Goal: Browse casually

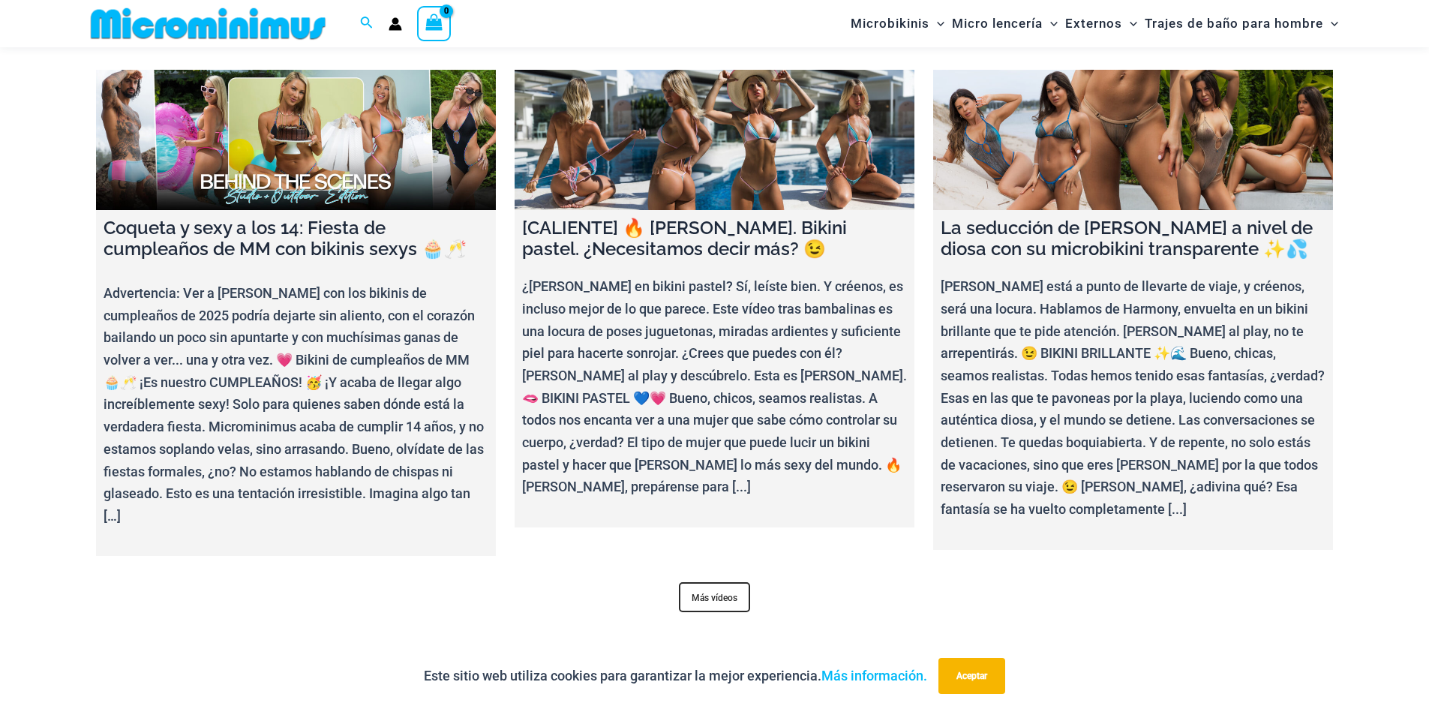
scroll to position [6288, 0]
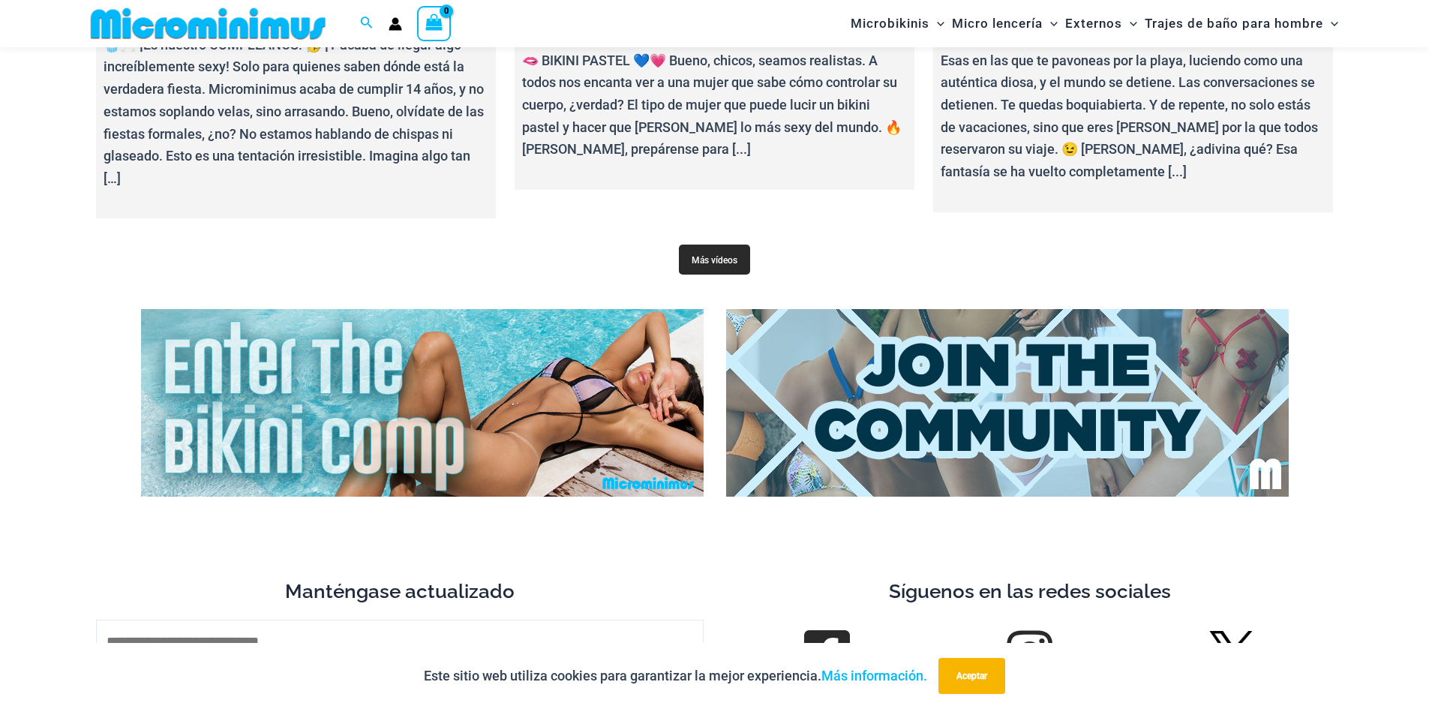
click at [730, 257] on font "Más vídeos" at bounding box center [715, 260] width 46 height 11
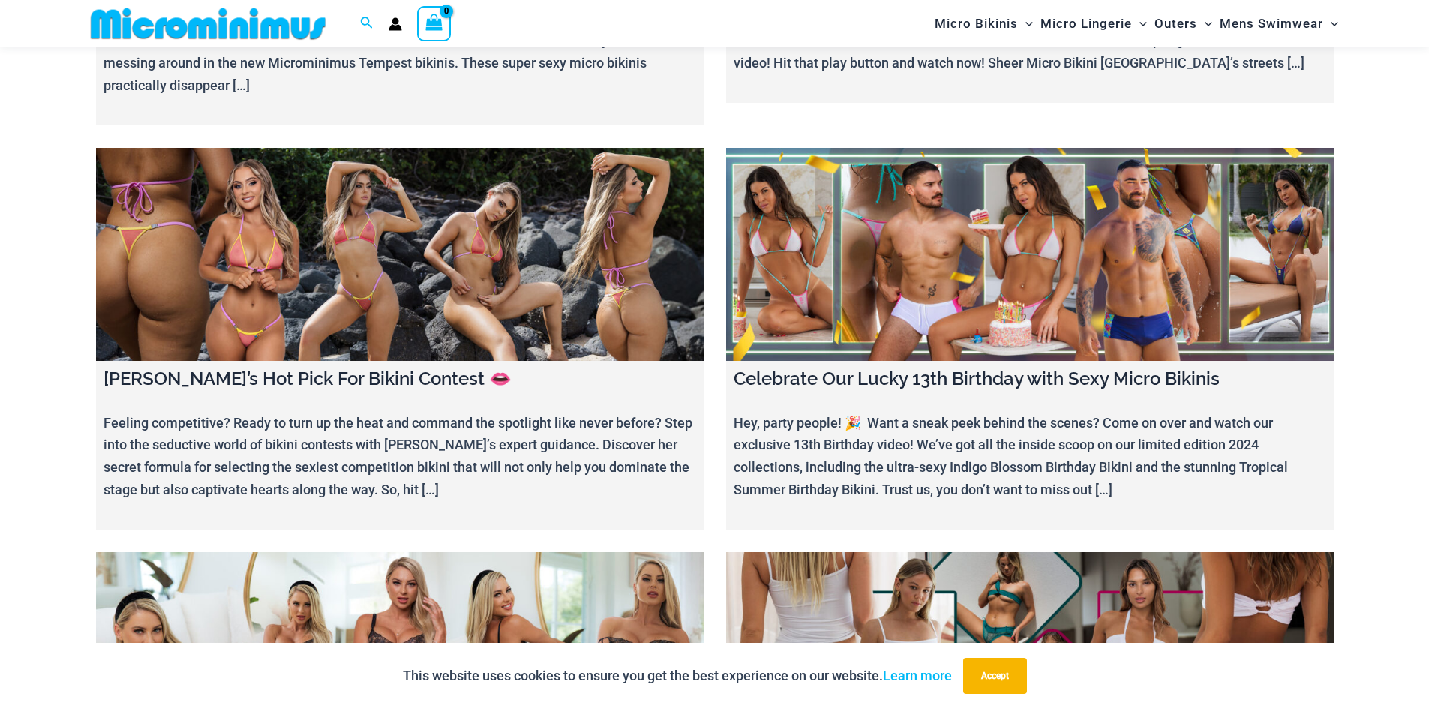
scroll to position [4151, 0]
click at [438, 234] on link at bounding box center [400, 255] width 608 height 213
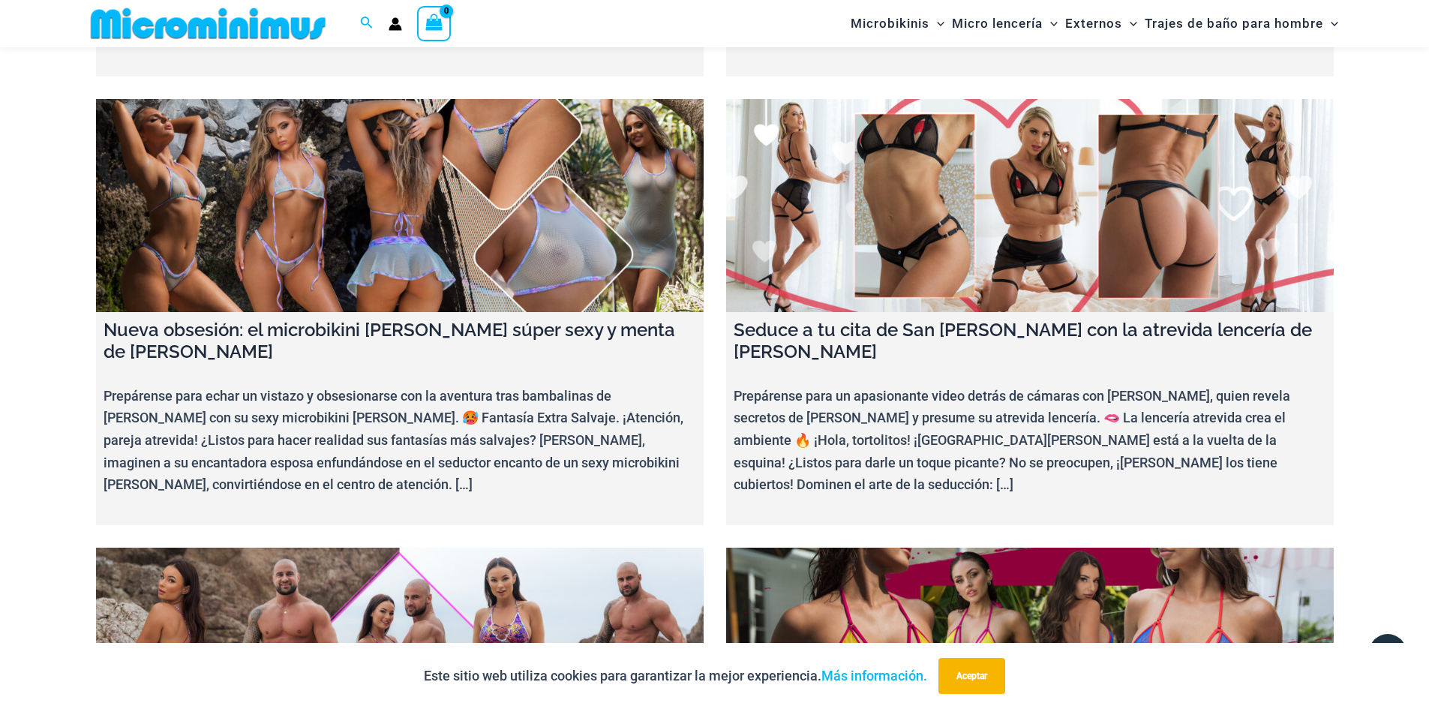
scroll to position [5952, 0]
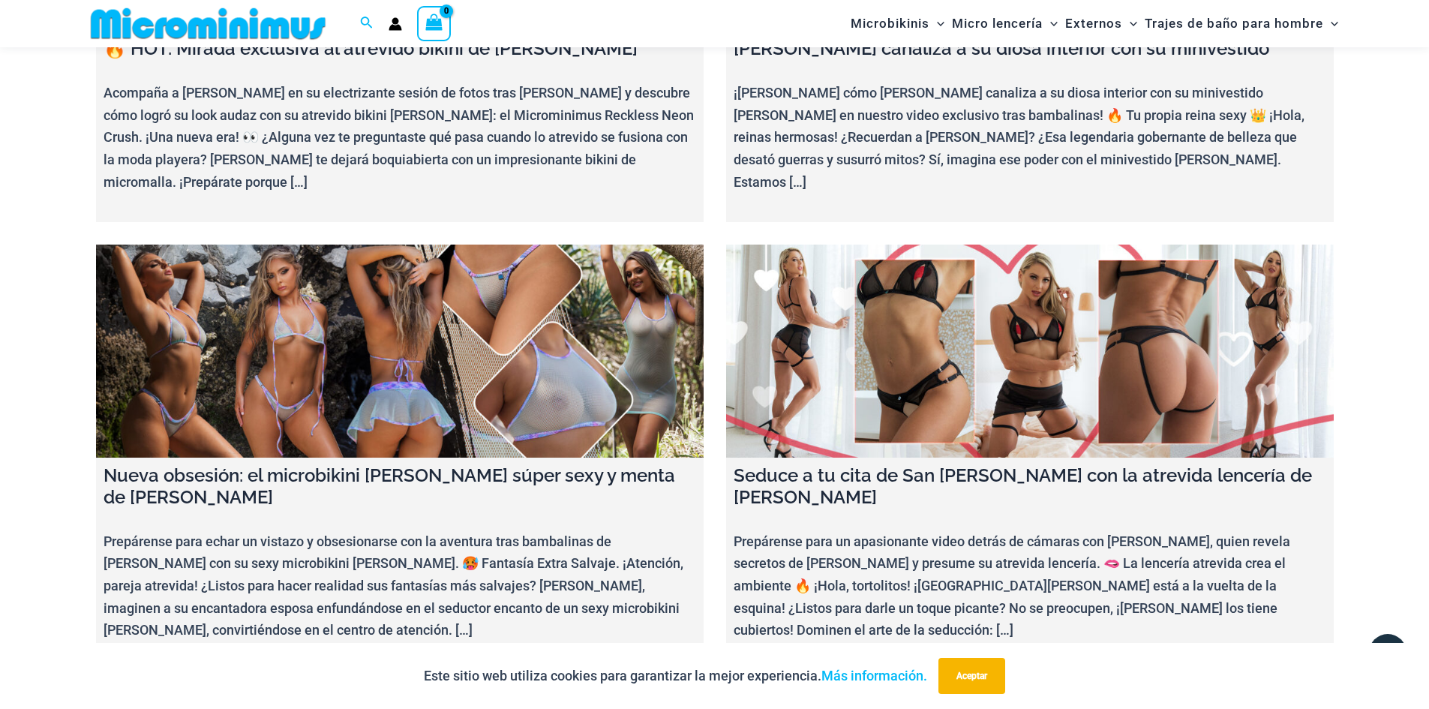
click at [399, 245] on link at bounding box center [400, 351] width 608 height 213
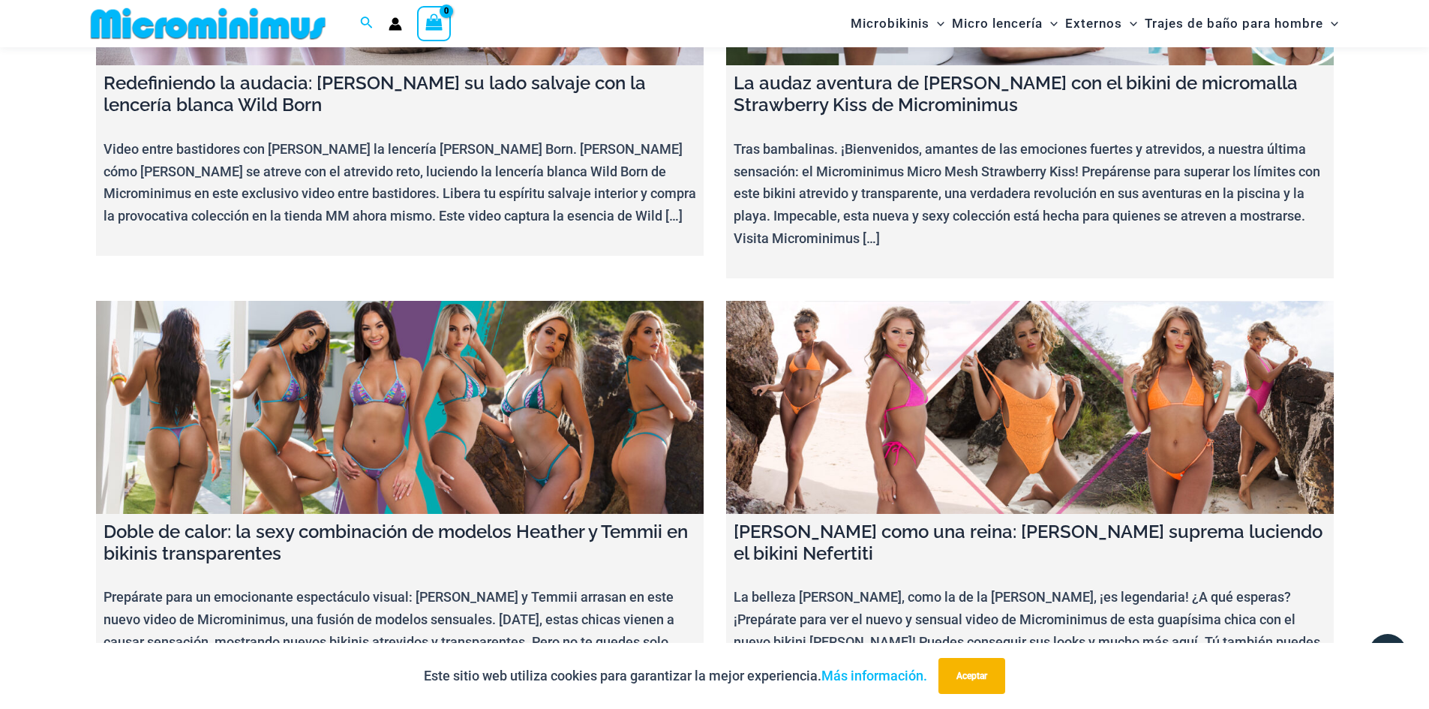
scroll to position [12500, 0]
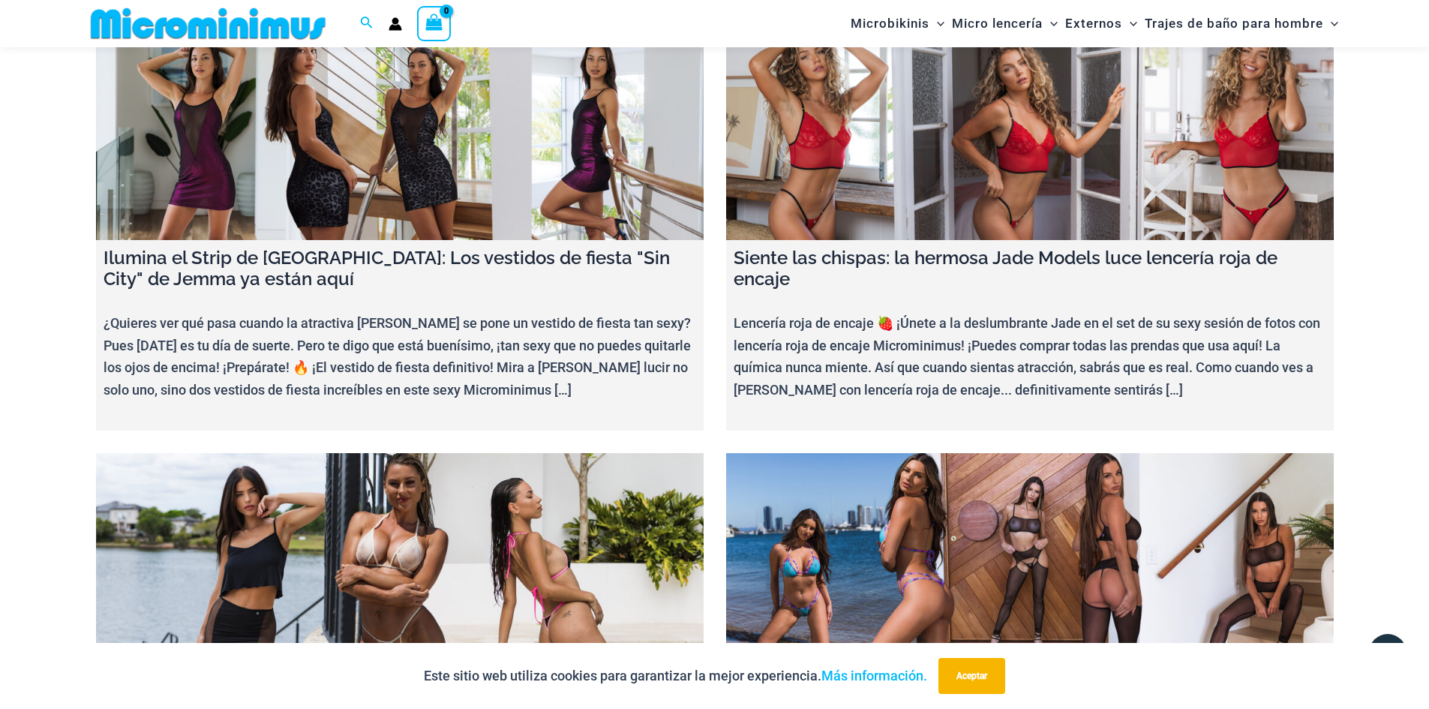
scroll to position [14601, 0]
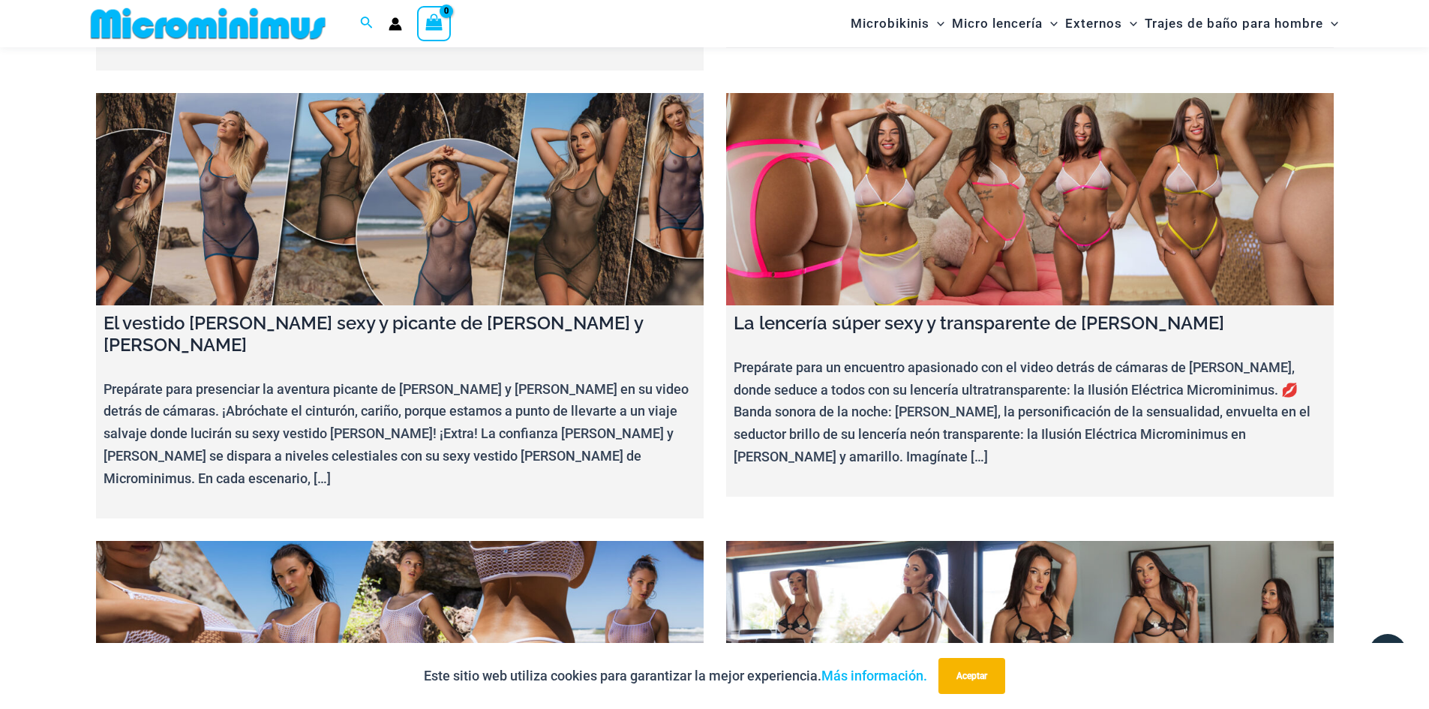
scroll to position [6972, 0]
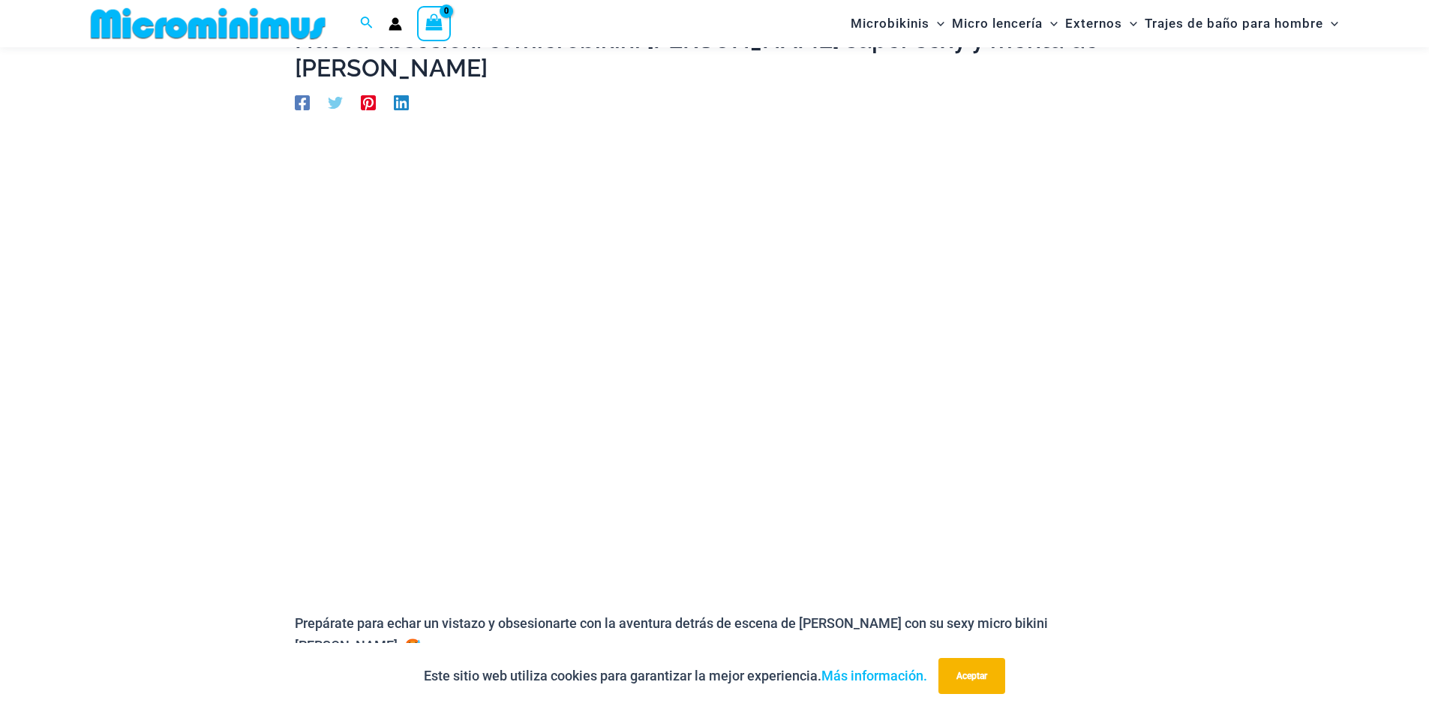
scroll to position [138, 0]
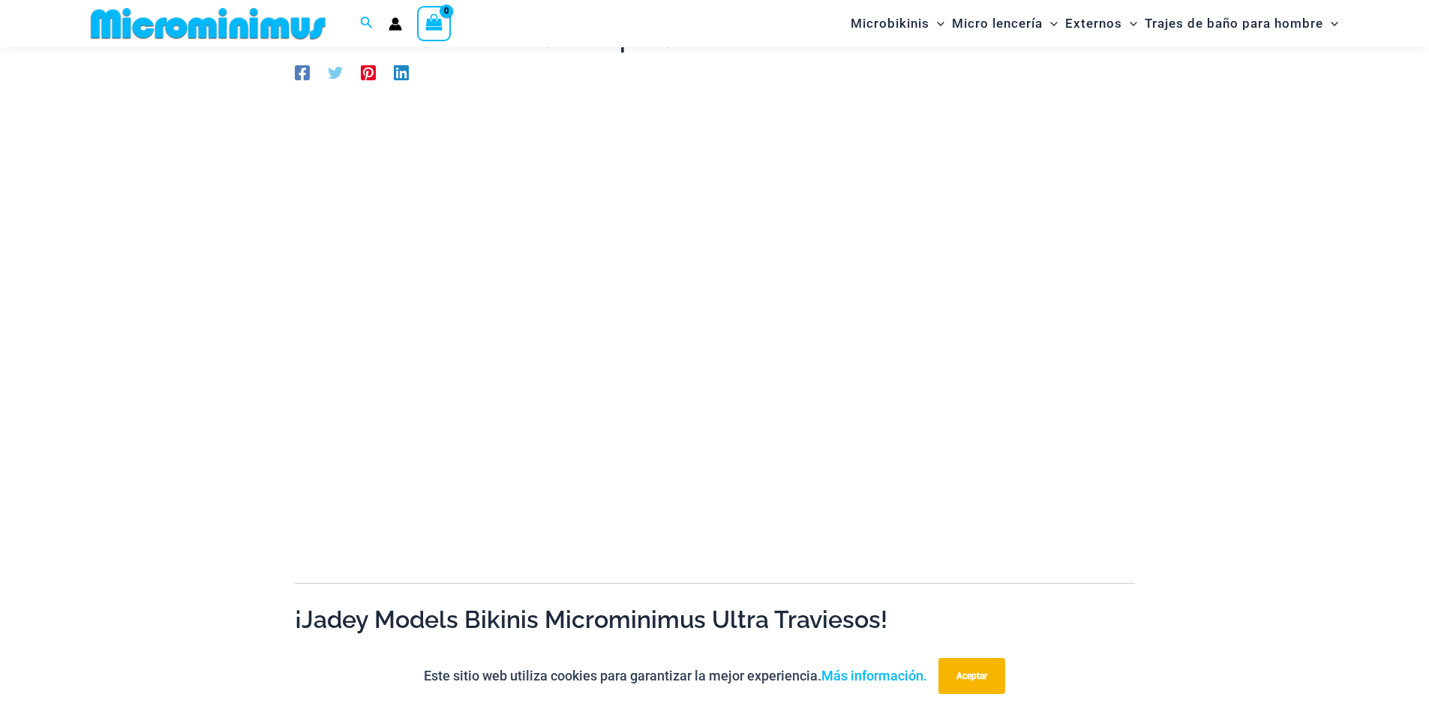
scroll to position [138, 0]
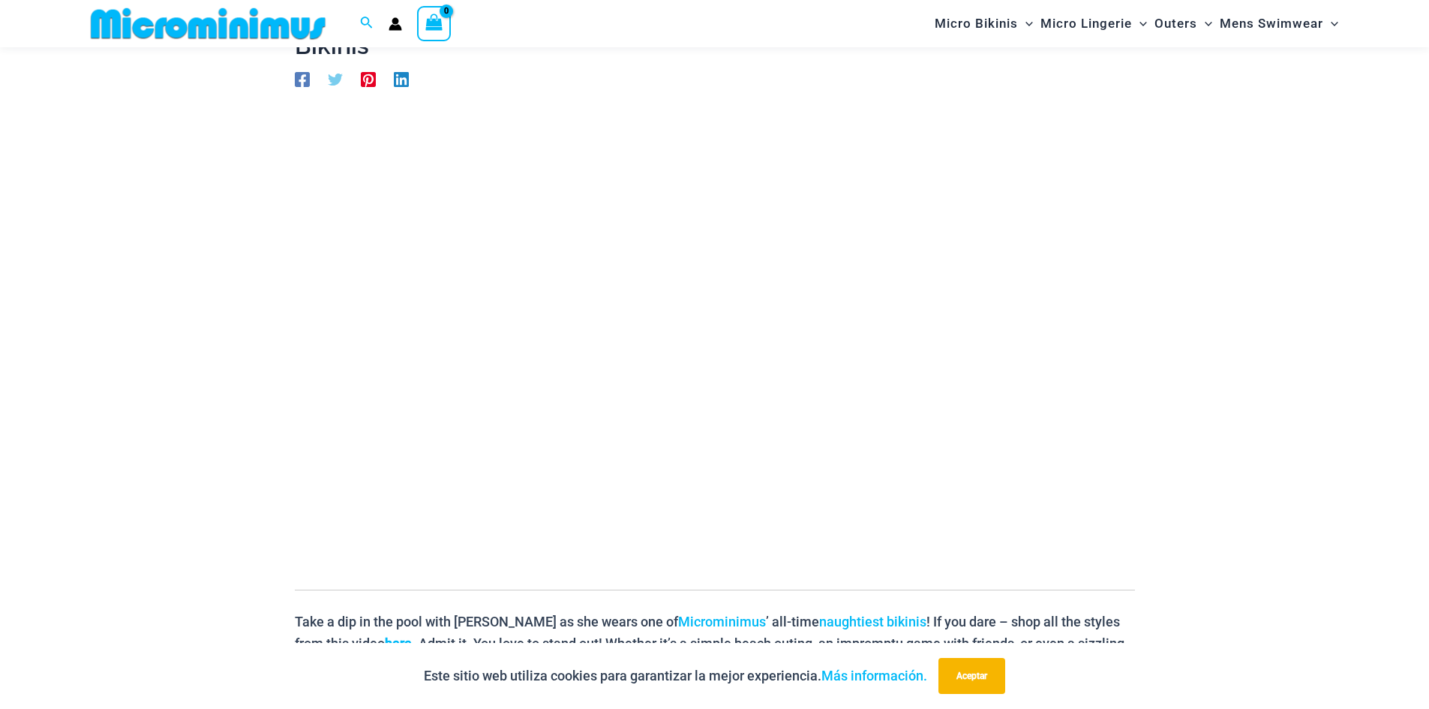
scroll to position [214, 0]
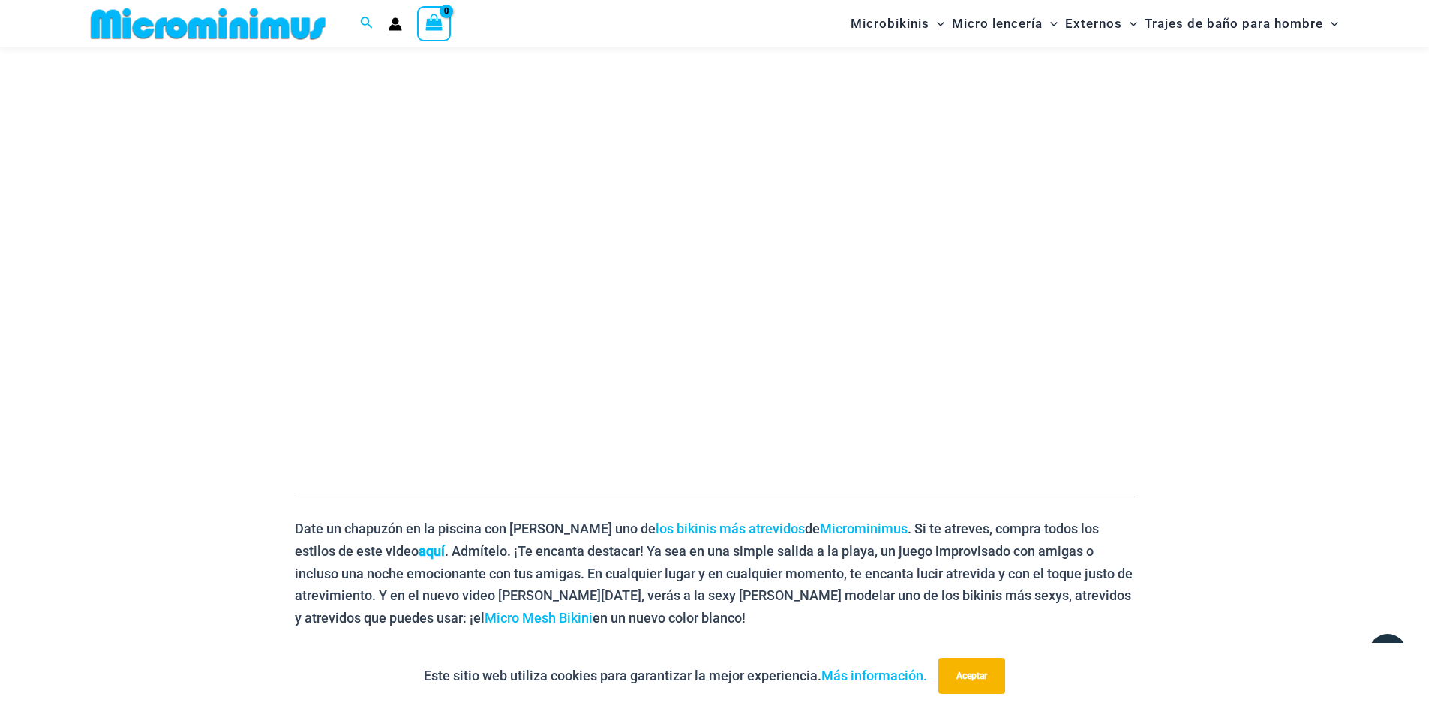
drag, startPoint x: 1093, startPoint y: 495, endPoint x: 1233, endPoint y: 494, distance: 139.5
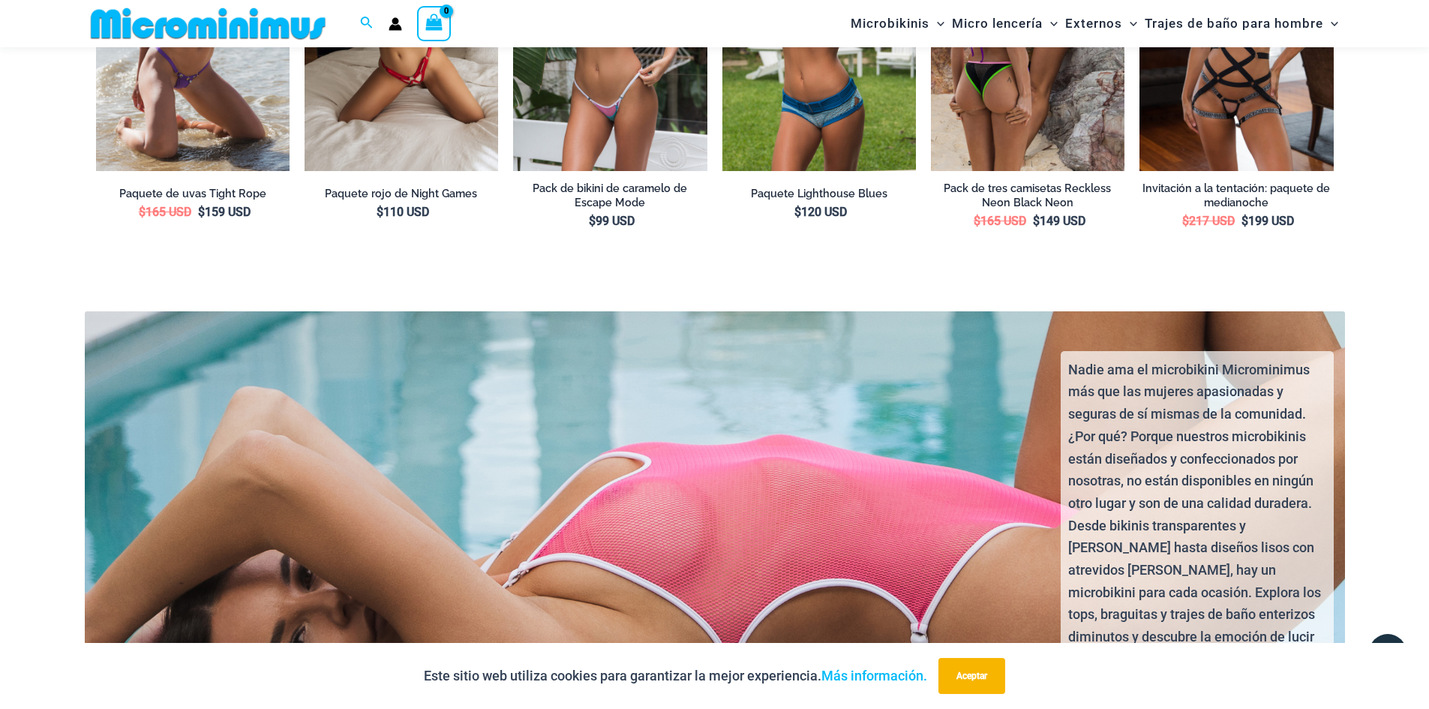
scroll to position [2762, 0]
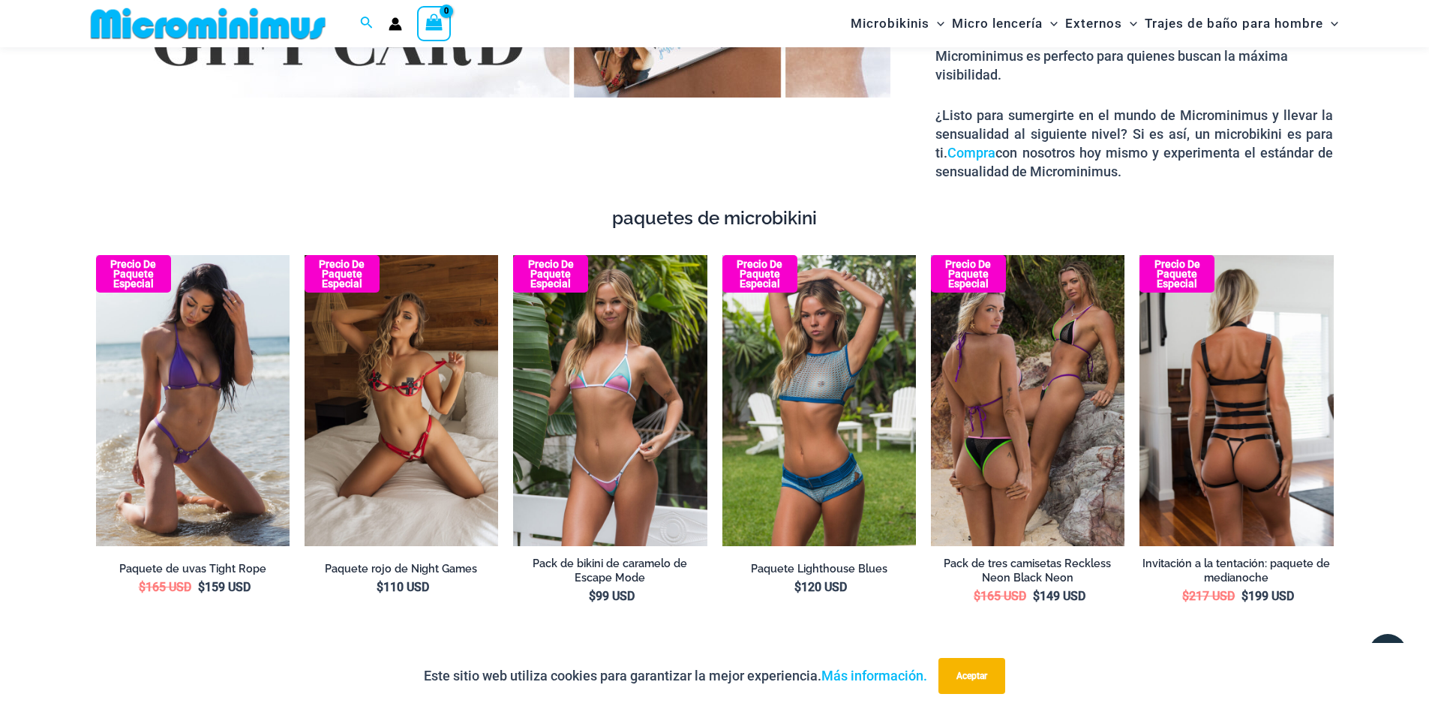
click at [1270, 371] on img at bounding box center [1237, 400] width 194 height 291
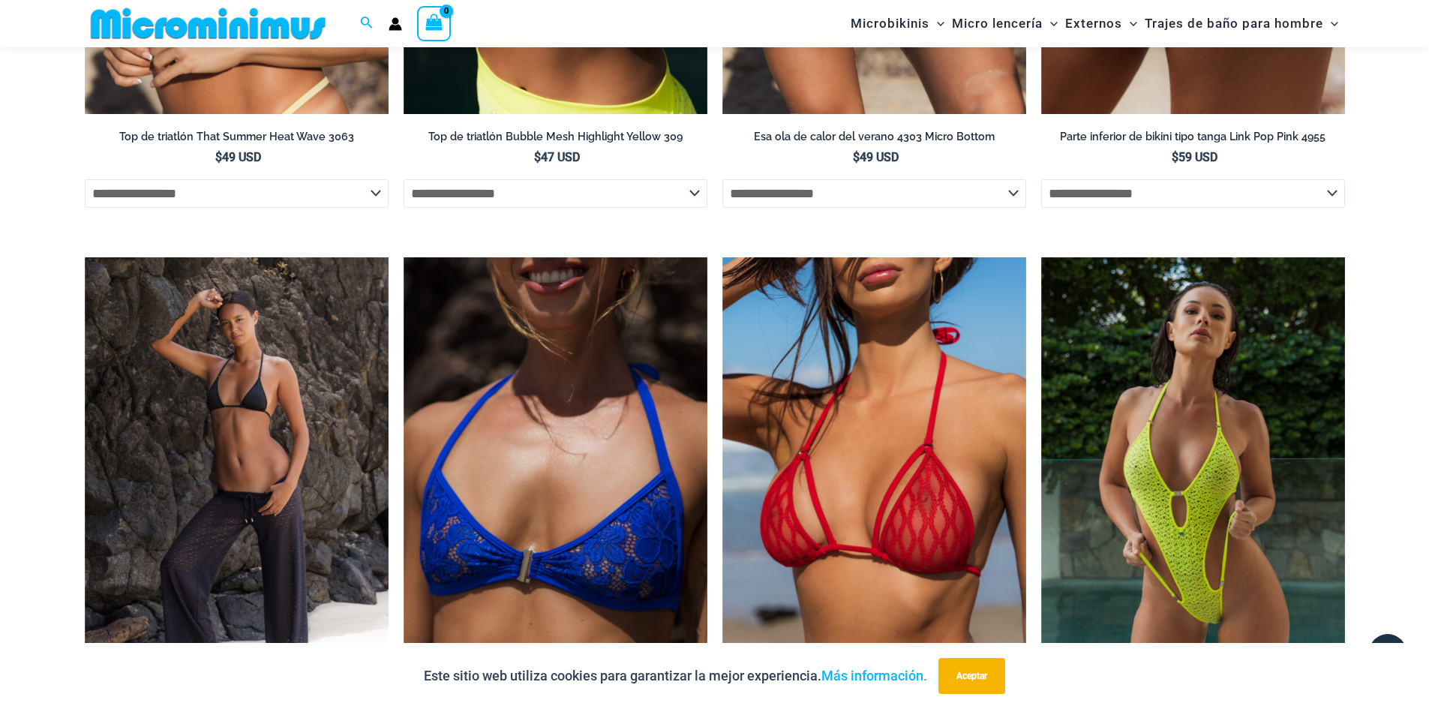
scroll to position [4769, 0]
